Goal: Task Accomplishment & Management: Manage account settings

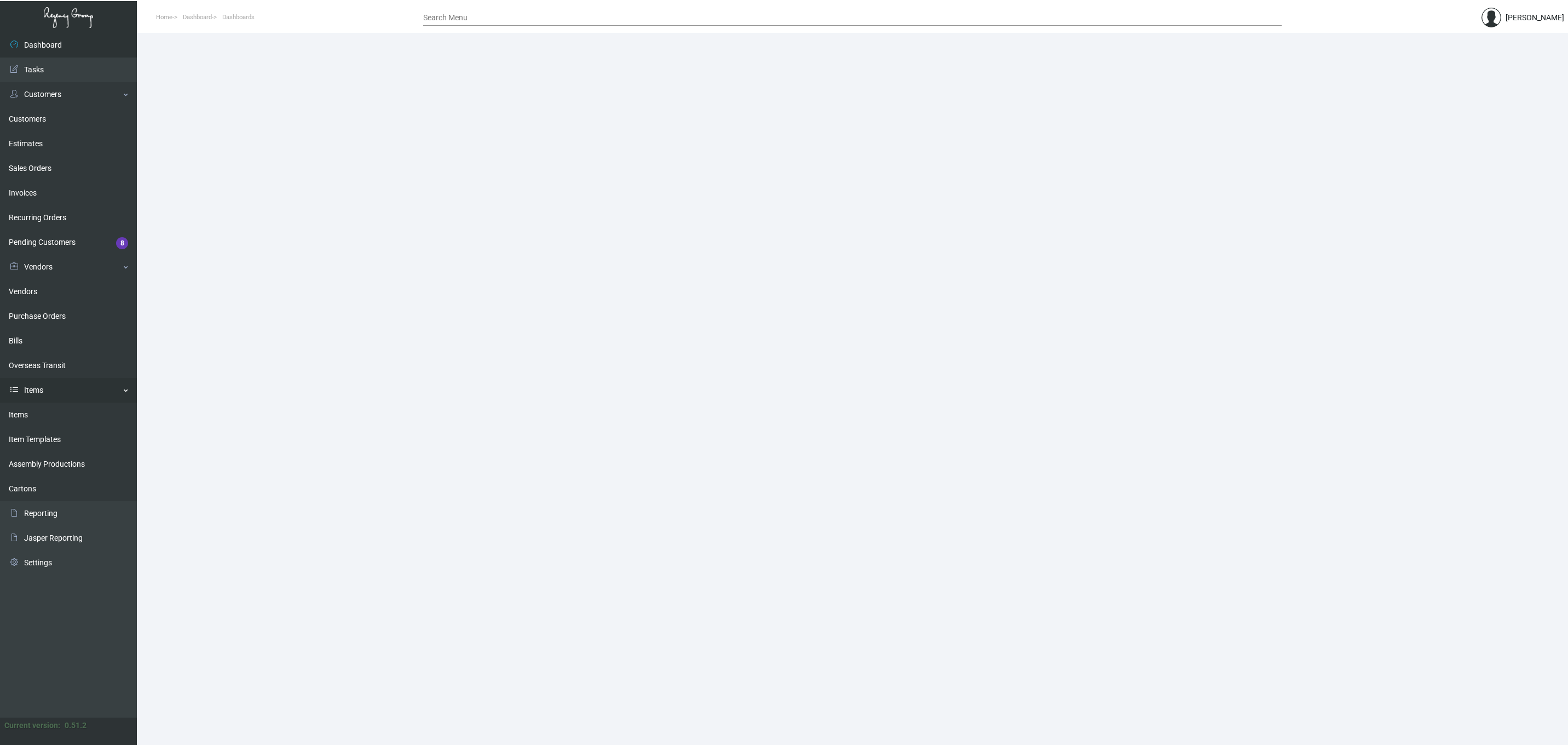
drag, startPoint x: 47, startPoint y: 391, endPoint x: 43, endPoint y: 401, distance: 10.8
click at [43, 401] on link "Items" at bounding box center [68, 390] width 137 height 24
click at [38, 385] on link "Items" at bounding box center [68, 390] width 137 height 24
click at [22, 412] on link "Items" at bounding box center [68, 414] width 137 height 24
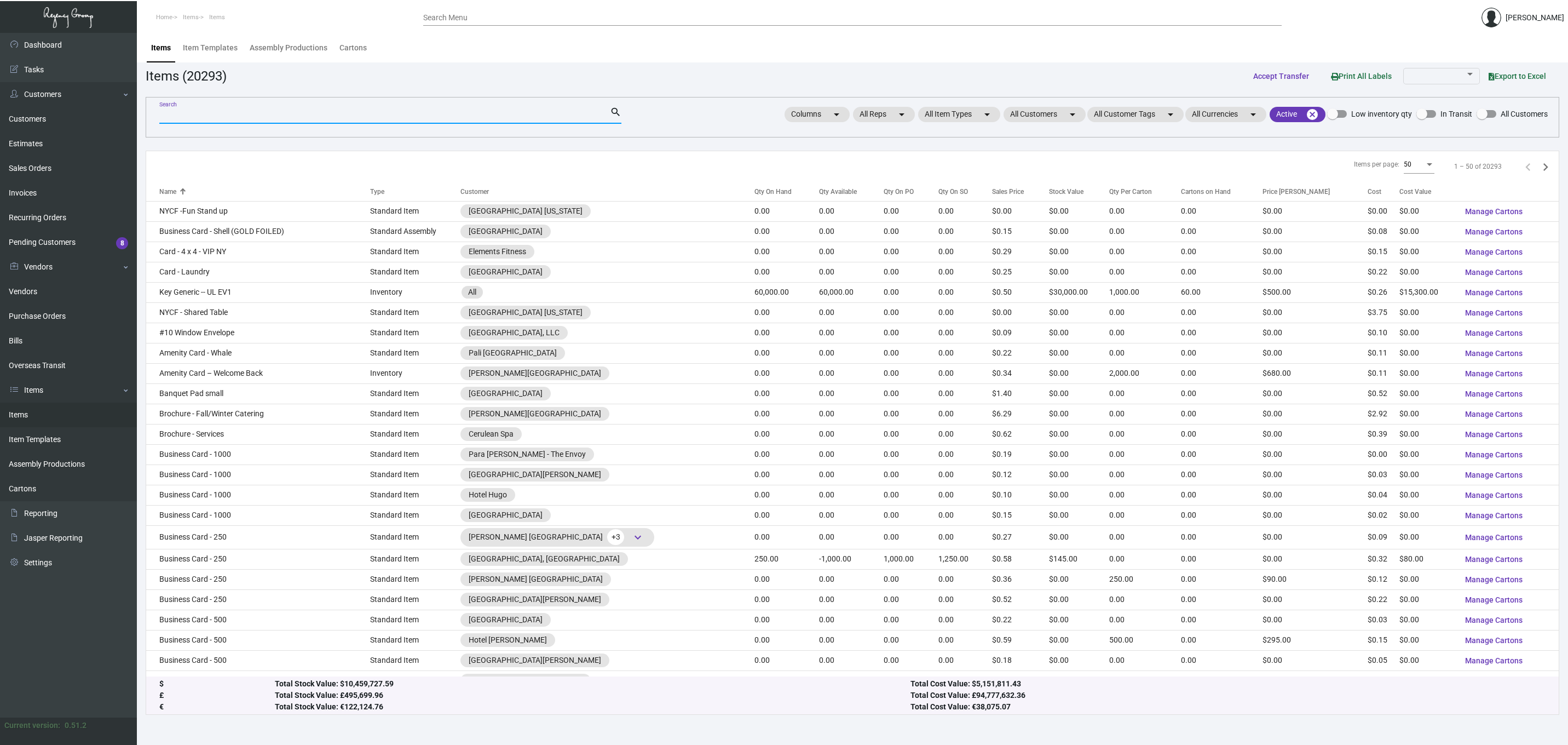
click at [280, 116] on input "Search" at bounding box center [384, 115] width 450 height 9
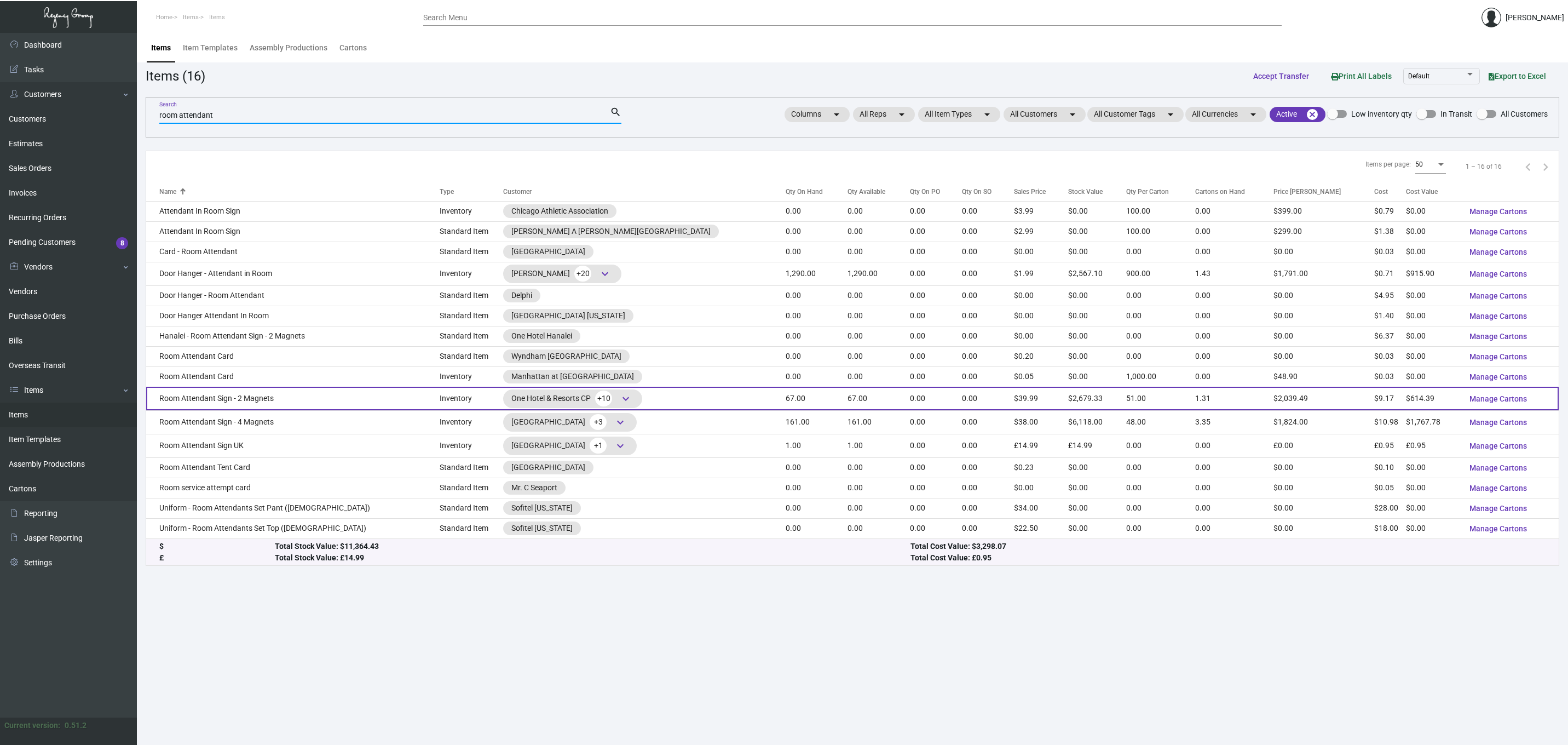
type input "room attendant"
click at [241, 394] on td "Room Attendant Sign - 2 Magnets" at bounding box center [293, 398] width 293 height 24
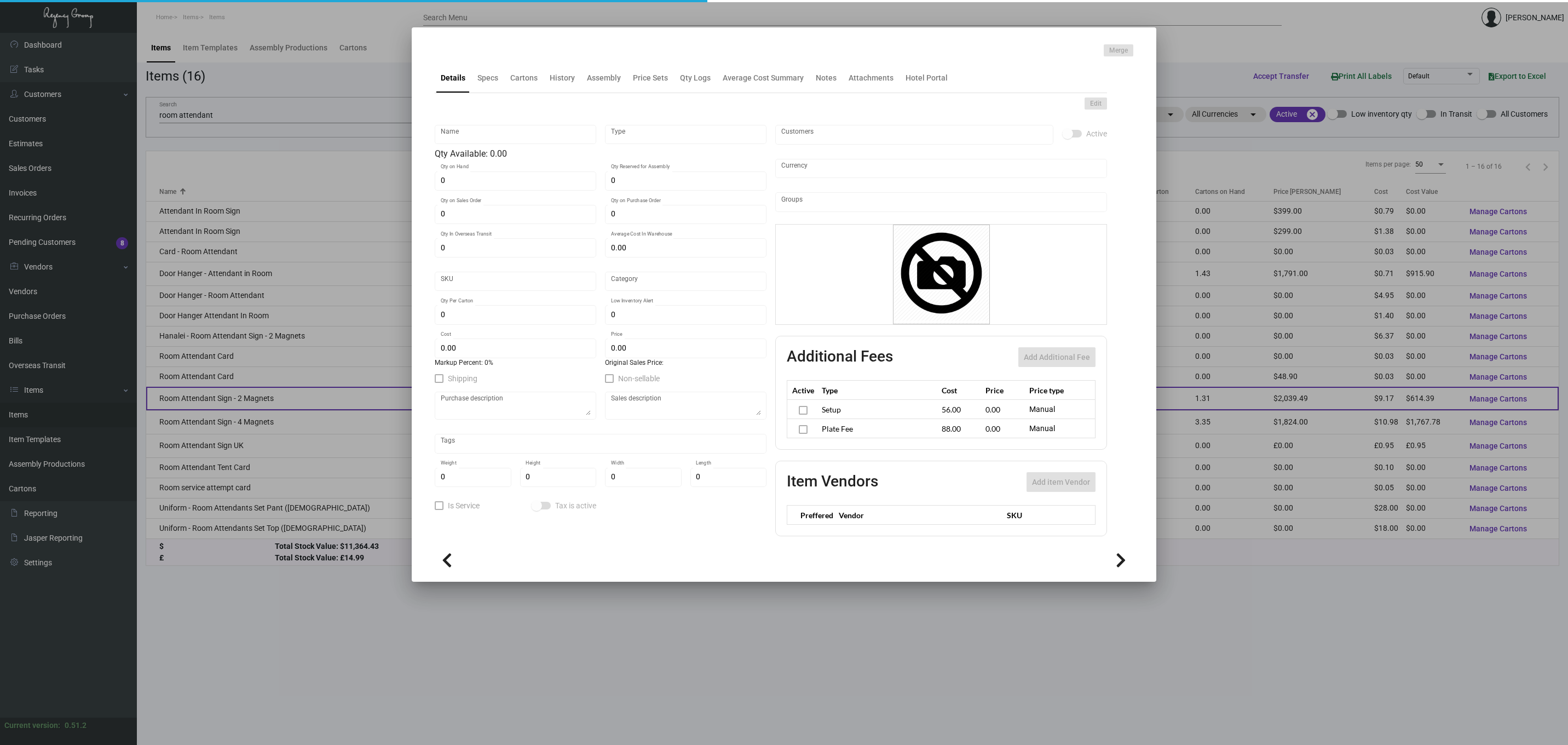
type input "Room Attendant Sign - 2 Magnets"
type input "Inventory"
type input "67"
type input "$ 67.68"
type input "52"
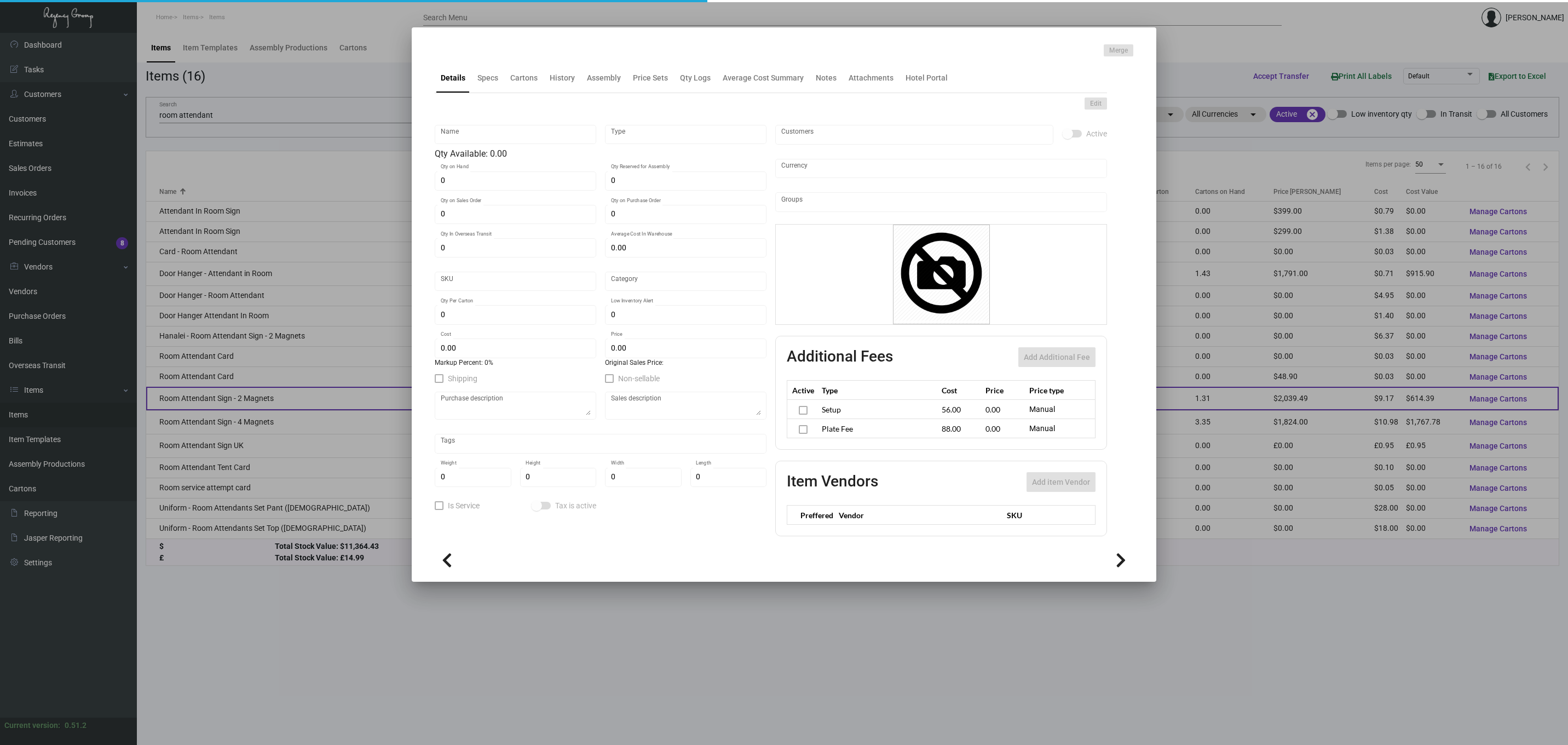
type input "Standard"
type input "51"
type input "10"
type input "$ 9.17"
type input "$ 39.99"
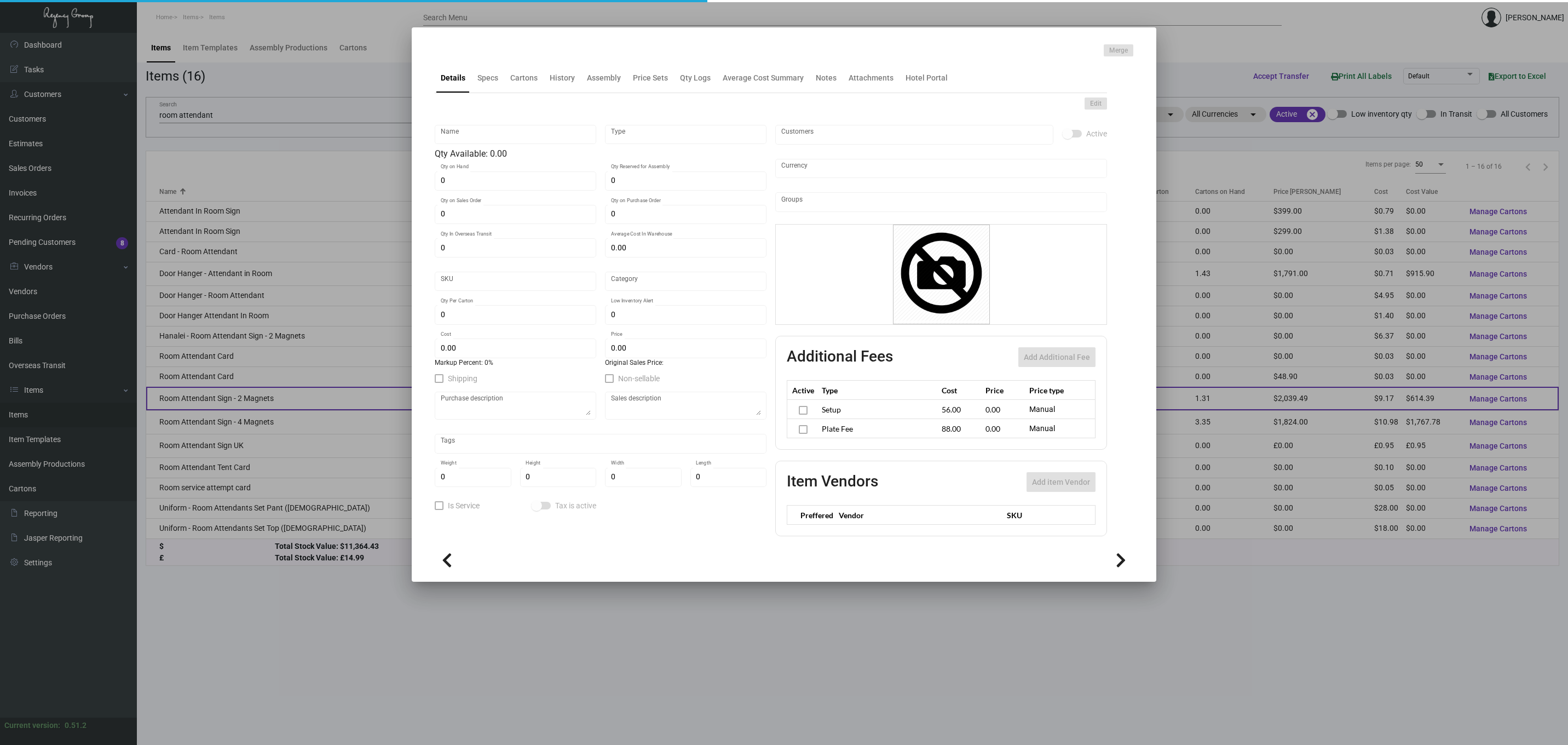
type textarea "One Hotels Room Attendant Sign: size 3" x 3", wooden block, custom engraved log…"
type textarea "Room Attendant Sign"
checkbox input "true"
type input "United States Dollar $"
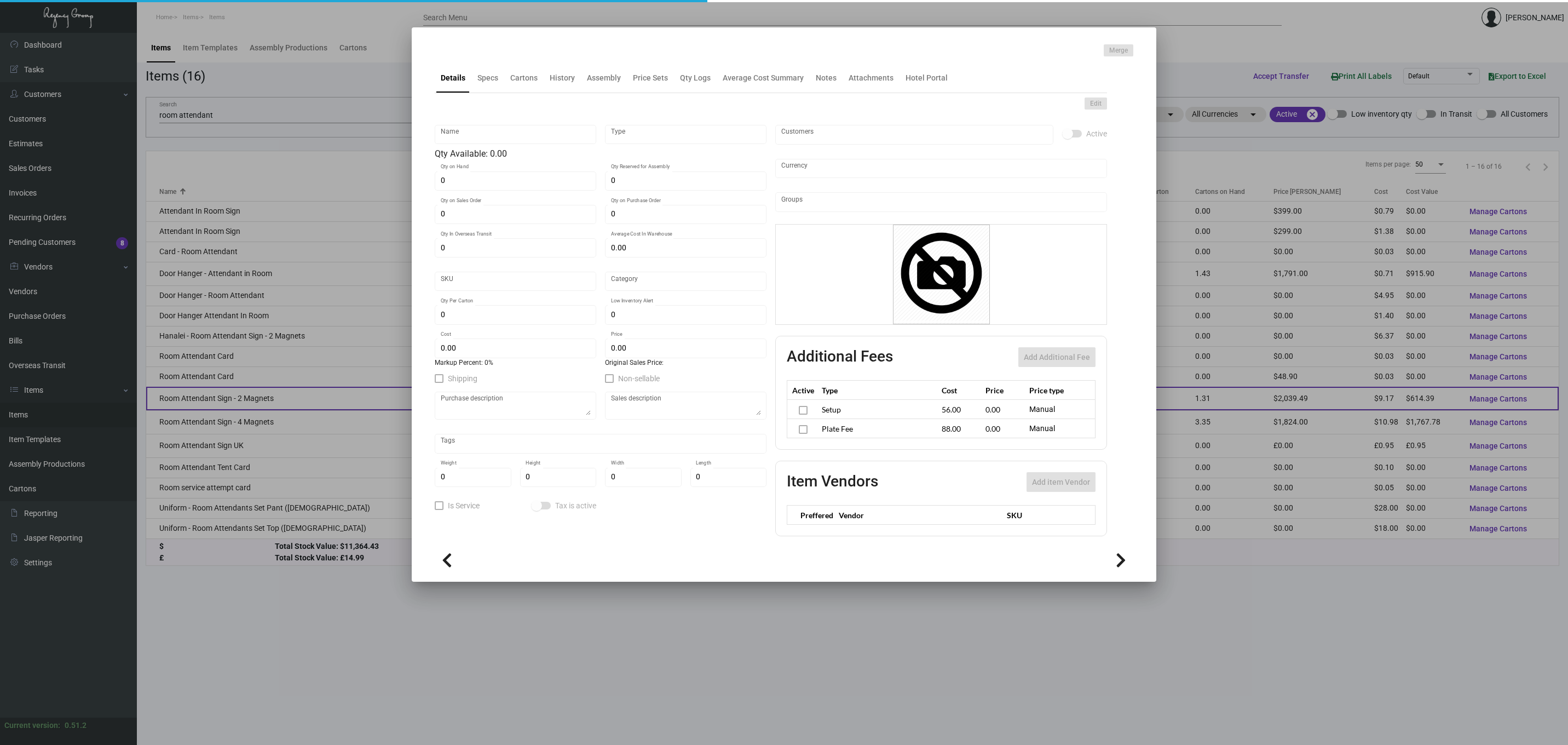
type input "$ 56.00"
type input "$ 0.00"
type input "$ 88.00"
type input "$ 0.00"
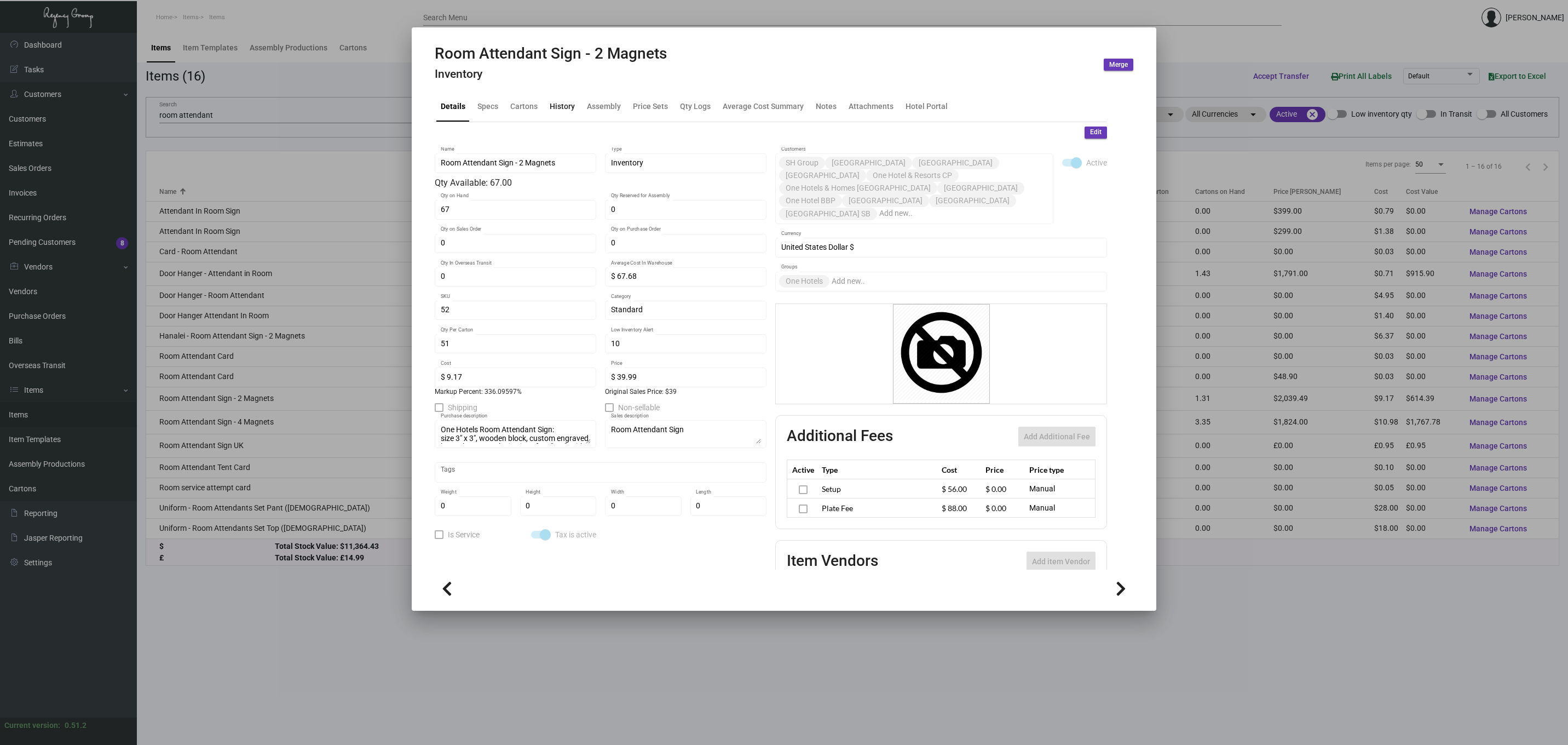
click at [556, 110] on div "History" at bounding box center [562, 106] width 25 height 11
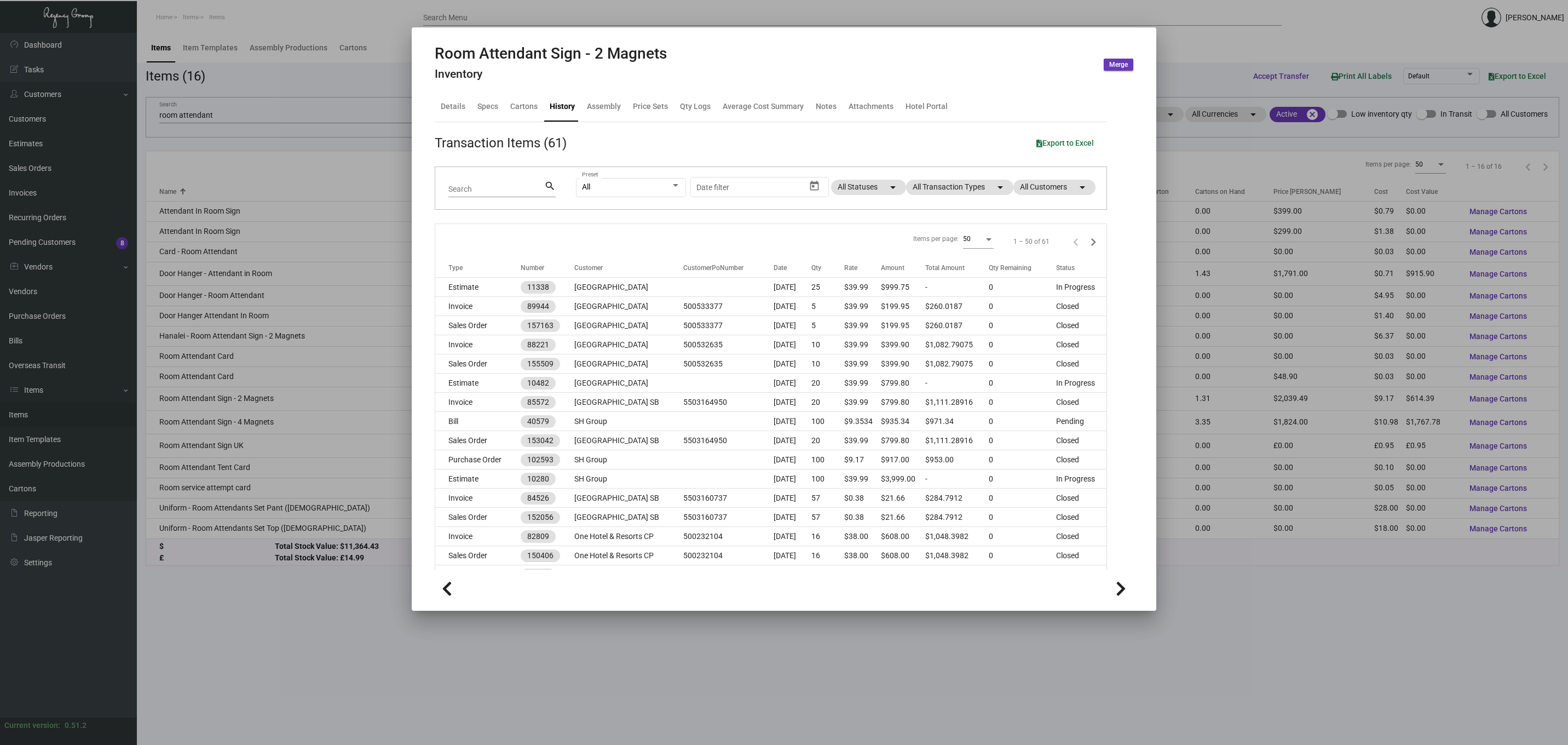
click at [252, 90] on div at bounding box center [784, 372] width 1568 height 745
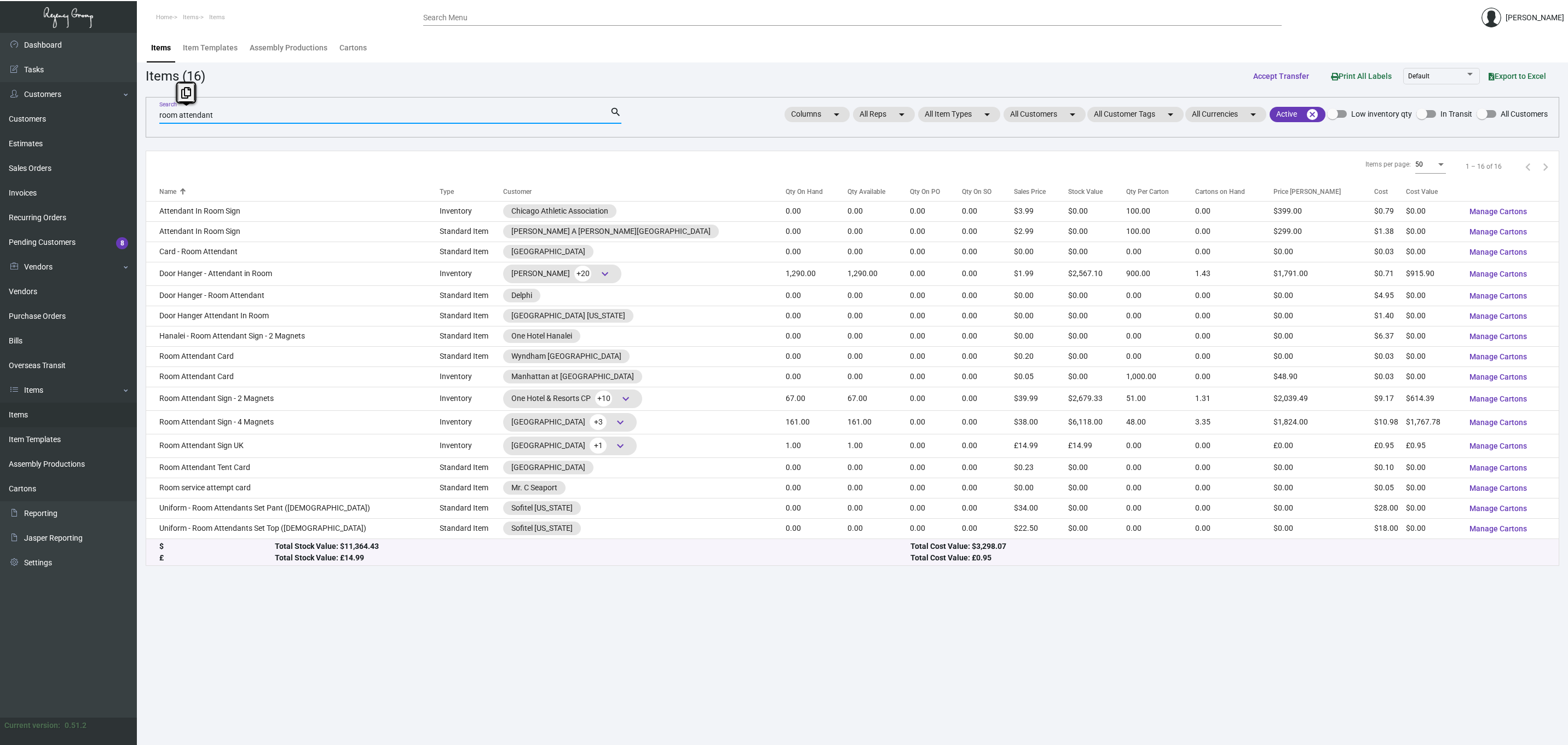
drag, startPoint x: 229, startPoint y: 113, endPoint x: 142, endPoint y: 103, distance: 87.6
click at [142, 103] on main "Items Item Templates Assembly Productions Cartons Items (16) Accept Transfer Pr…" at bounding box center [852, 389] width 1431 height 712
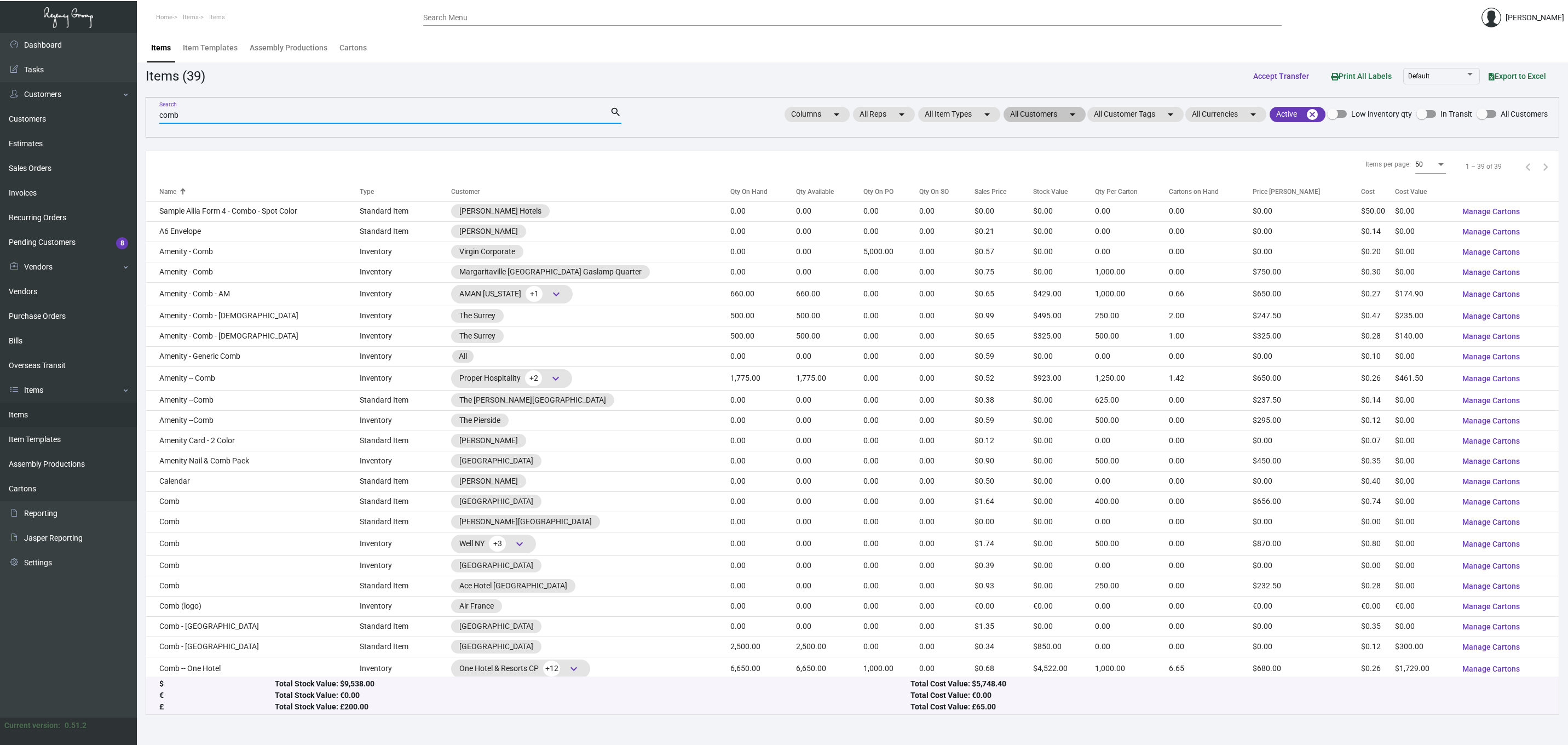
type input "comb"
click at [1046, 113] on mat-chip "All Customers arrow_drop_down" at bounding box center [1045, 114] width 82 height 15
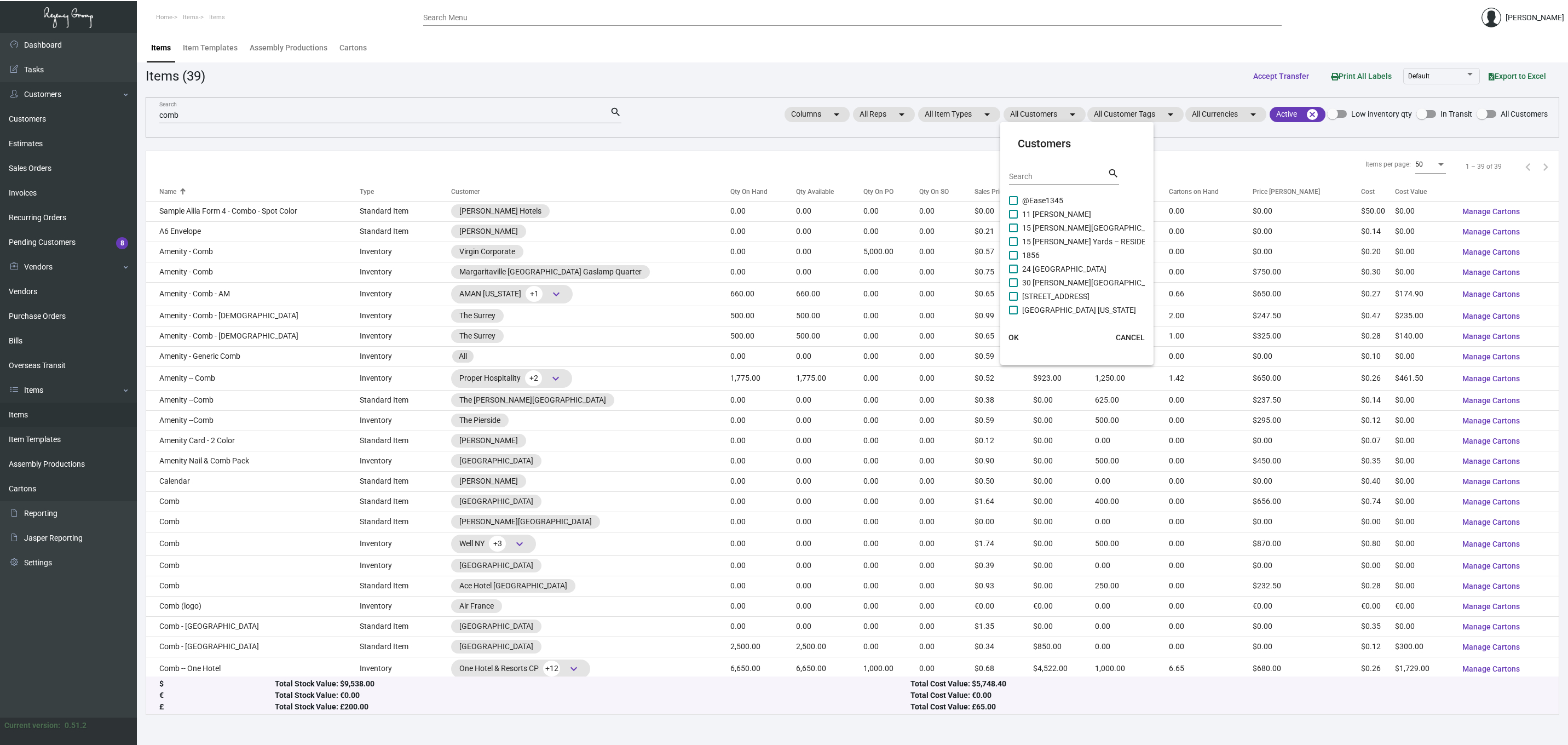
click at [1013, 172] on input "Search" at bounding box center [1058, 176] width 99 height 9
type input "one hotel"
click at [1012, 214] on span at bounding box center [1013, 214] width 9 height 9
click at [1013, 218] on input "One Hotel & Resorts CP" at bounding box center [1013, 218] width 1 height 1
checkbox input "true"
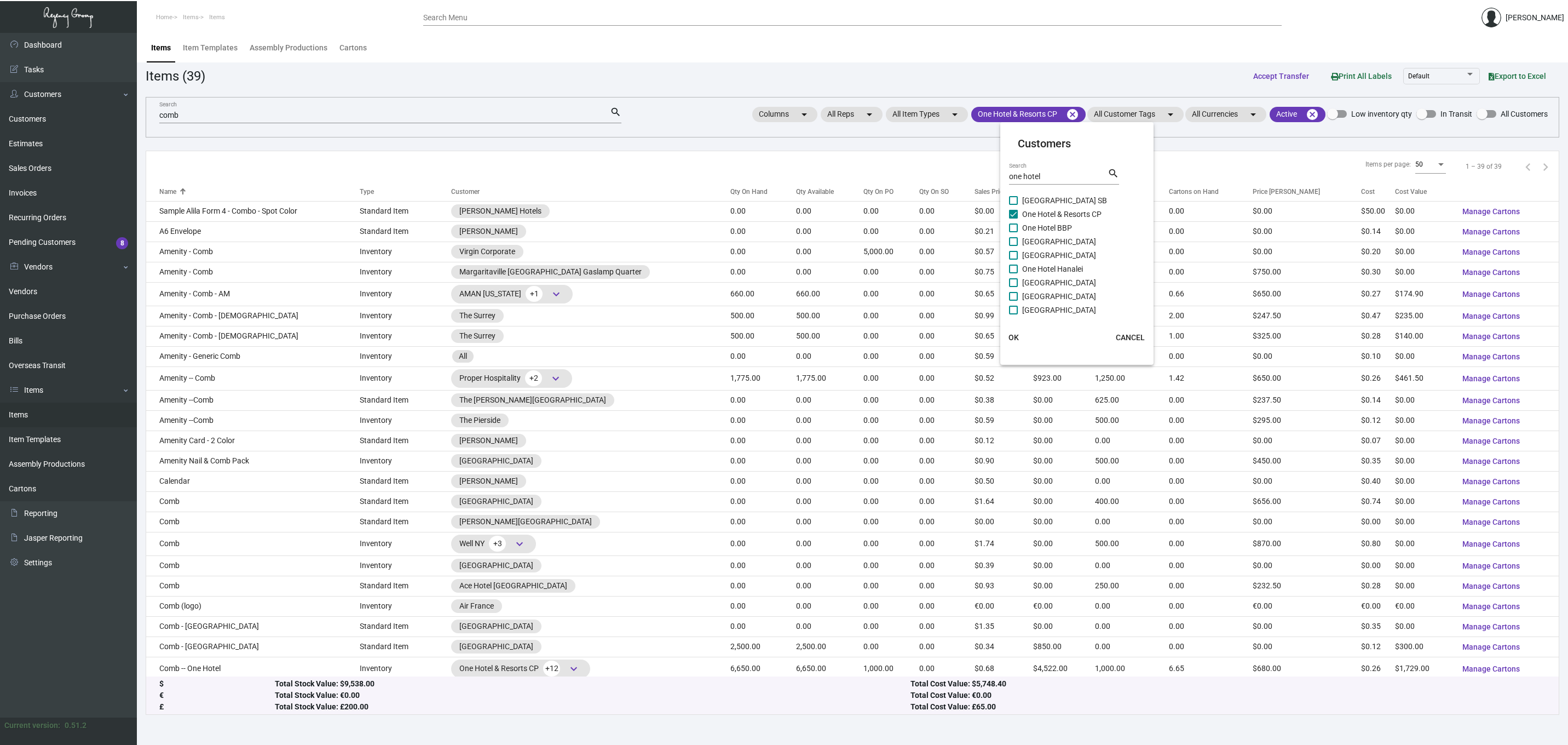
click at [1014, 335] on span "OK" at bounding box center [1014, 337] width 11 height 9
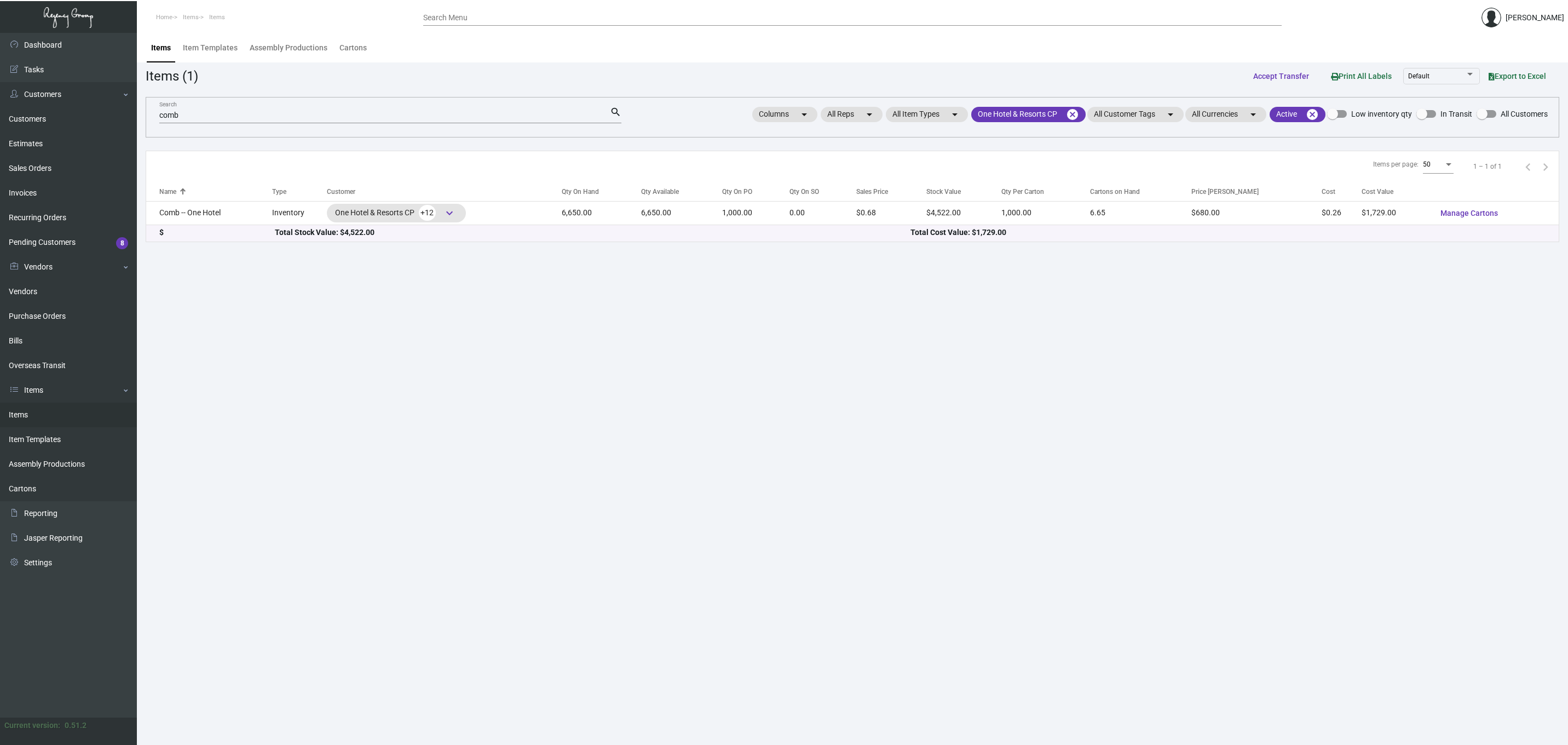
click at [291, 112] on input "comb" at bounding box center [384, 115] width 450 height 9
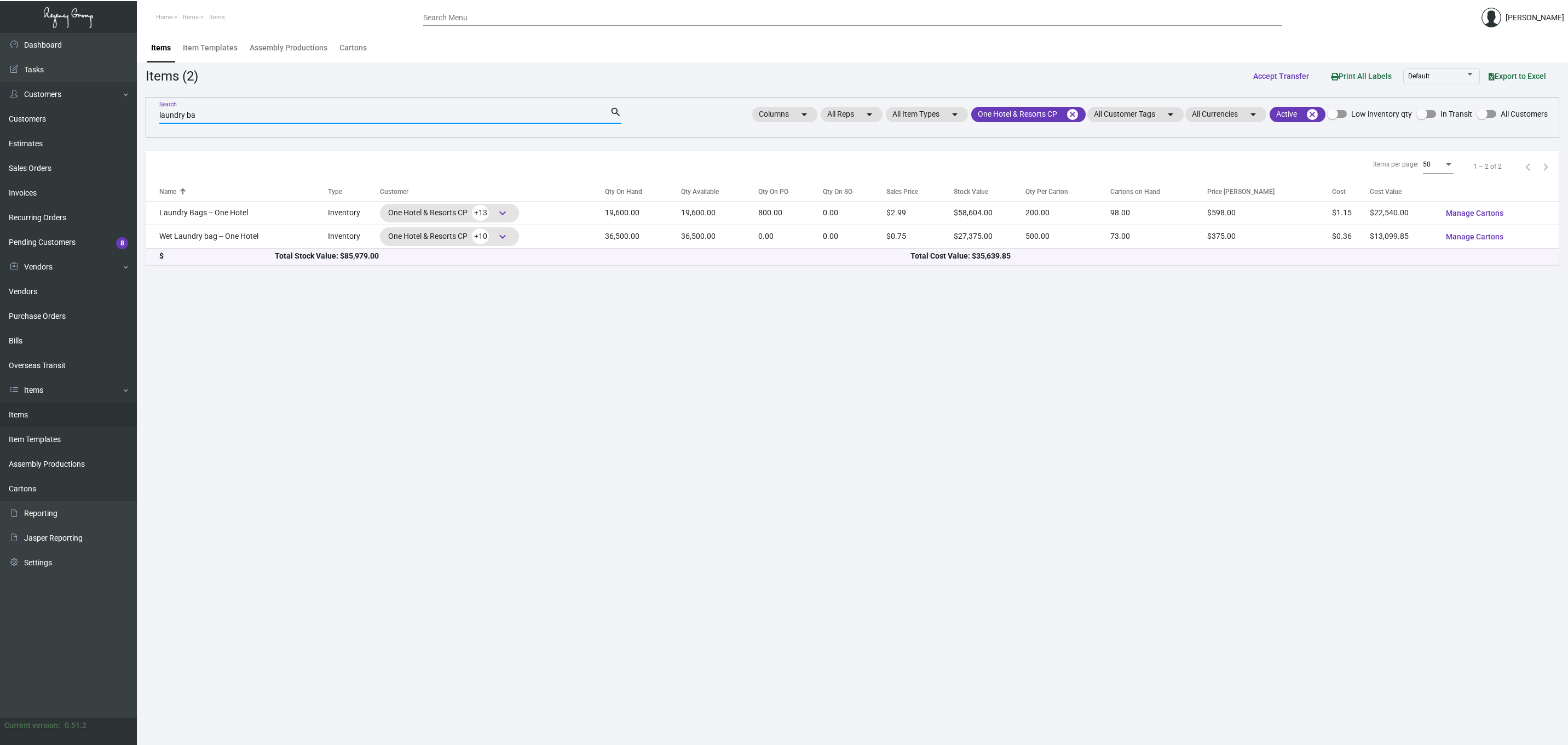
type input "laundry ba"
click at [407, 282] on main "Items Item Templates Assembly Productions Cartons Items (2) Accept Transfer Pri…" at bounding box center [852, 389] width 1431 height 712
drag, startPoint x: 241, startPoint y: 112, endPoint x: 160, endPoint y: 106, distance: 81.2
click at [160, 106] on div "laundry ba Search search" at bounding box center [390, 114] width 462 height 18
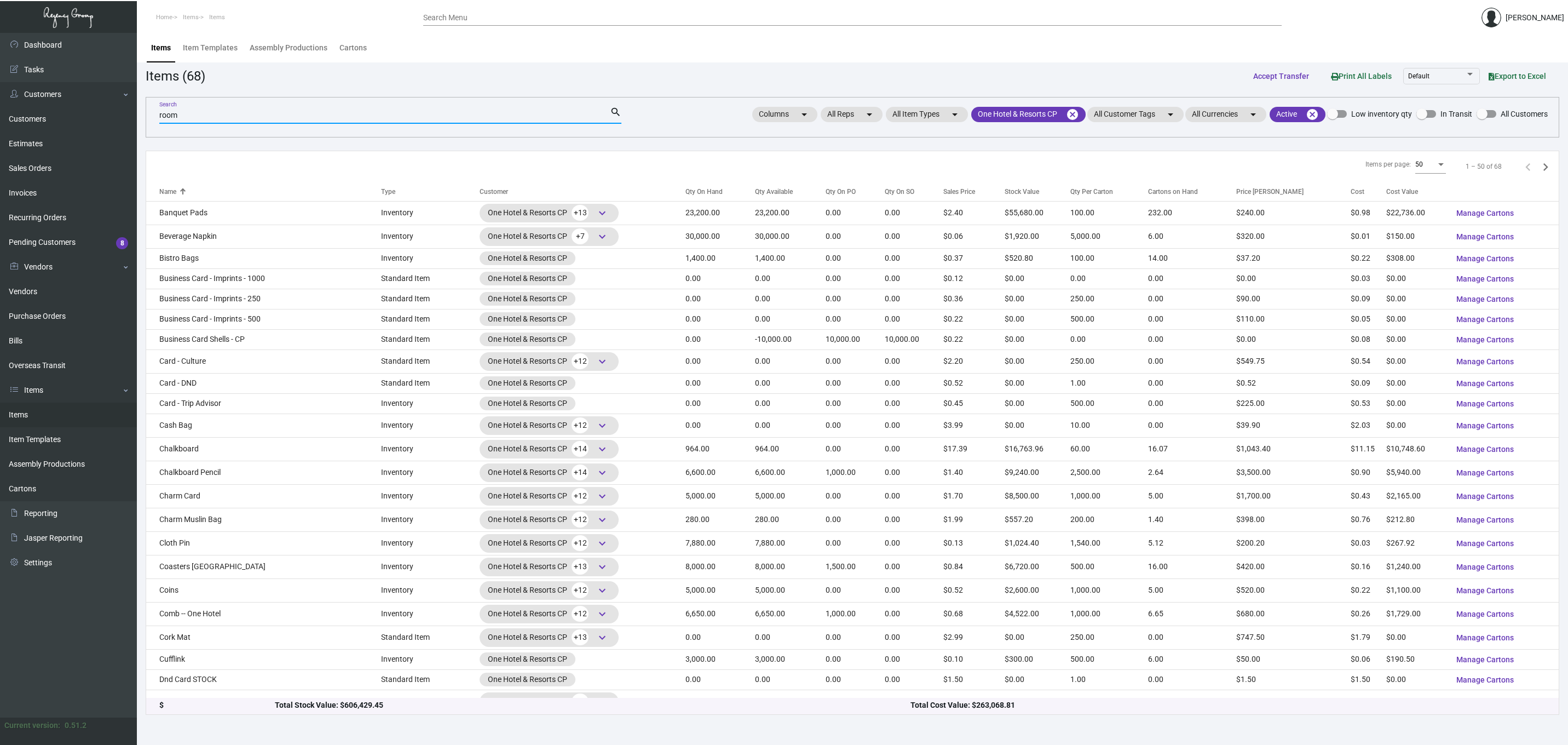
type input "room"
